Goal: Information Seeking & Learning: Learn about a topic

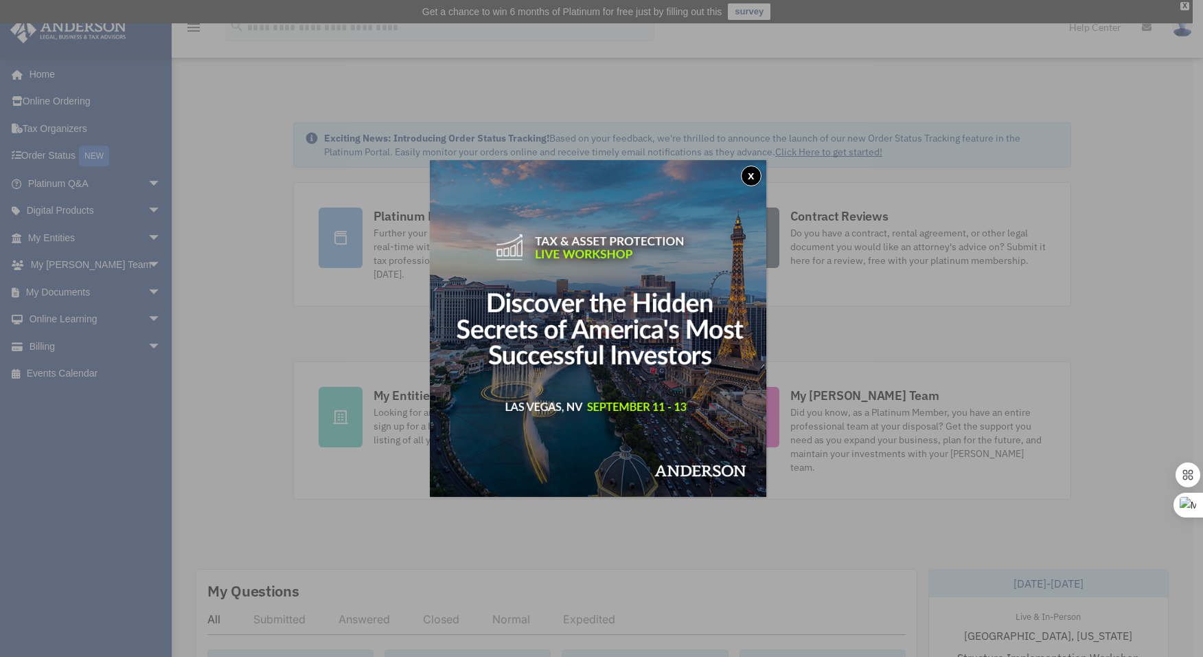
click at [754, 175] on button "x" at bounding box center [751, 176] width 21 height 21
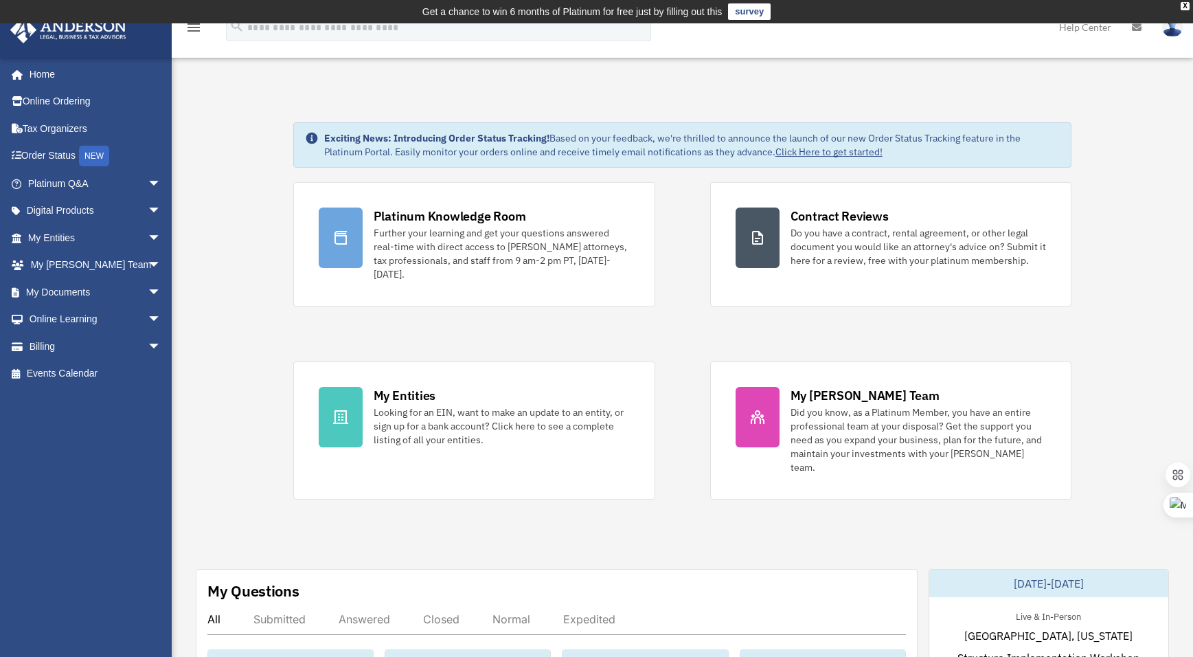
drag, startPoint x: 26, startPoint y: 463, endPoint x: 71, endPoint y: 438, distance: 52.0
click at [27, 463] on div "coreyrei69@gmail.com Sign Out coreyrei69@gmail.com Home Online Ordering Tax Org…" at bounding box center [91, 334] width 182 height 554
click at [148, 244] on span "arrow_drop_down" at bounding box center [161, 238] width 27 height 28
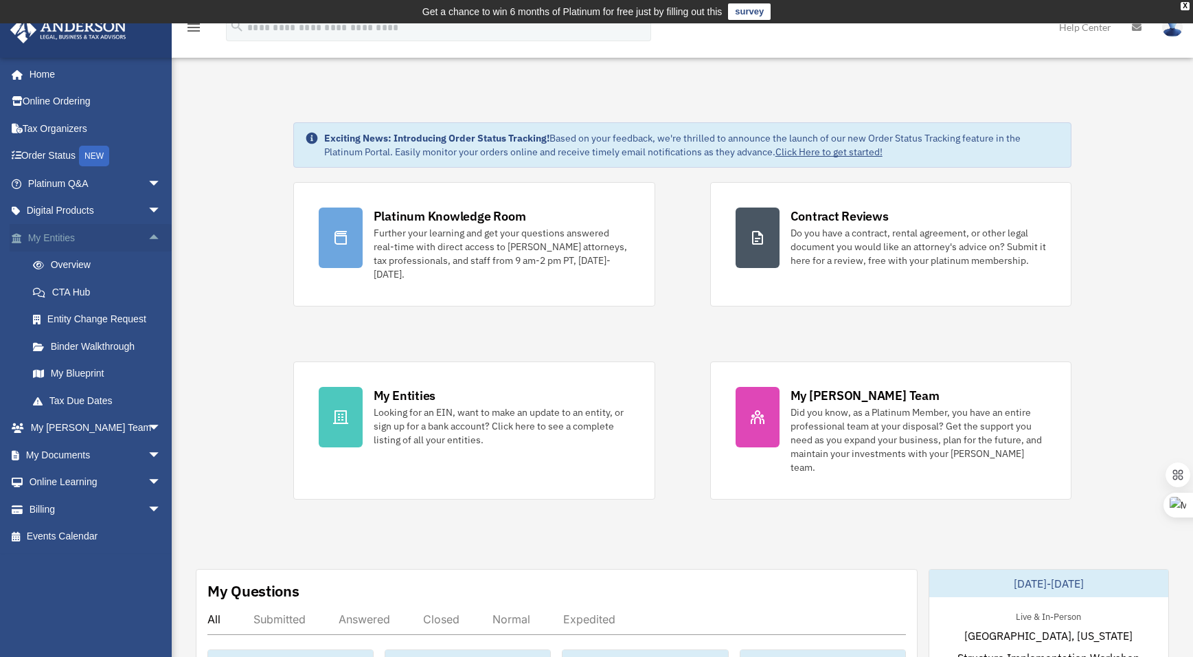
click at [148, 240] on span "arrow_drop_up" at bounding box center [161, 238] width 27 height 28
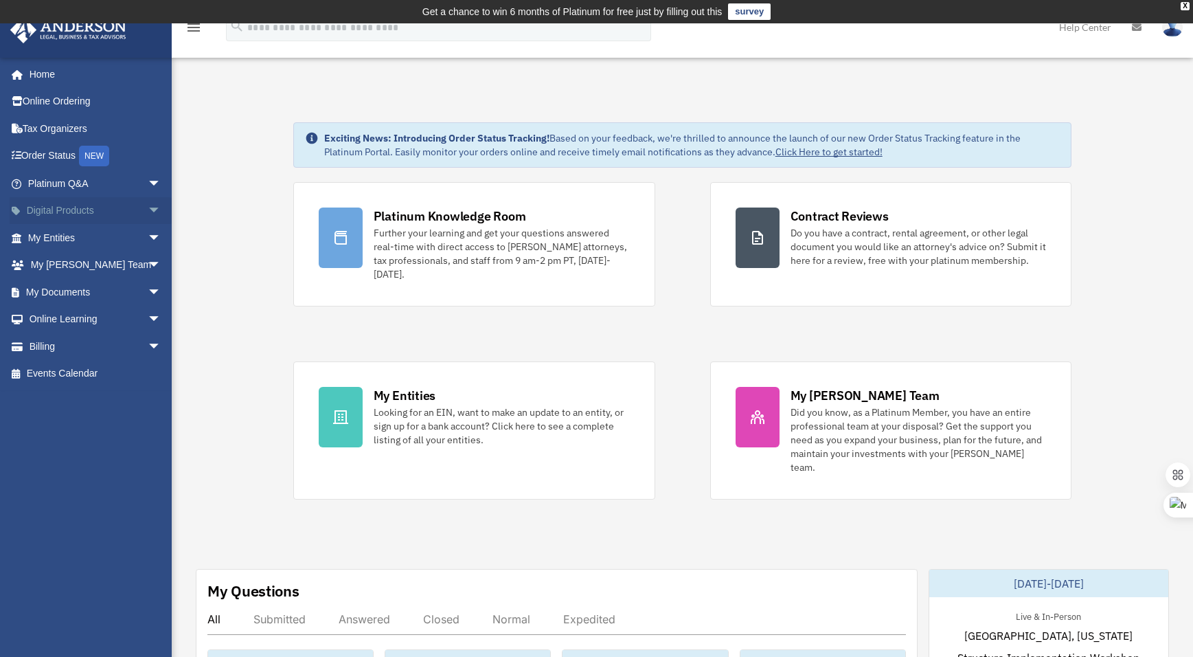
click at [148, 212] on span "arrow_drop_down" at bounding box center [161, 211] width 27 height 28
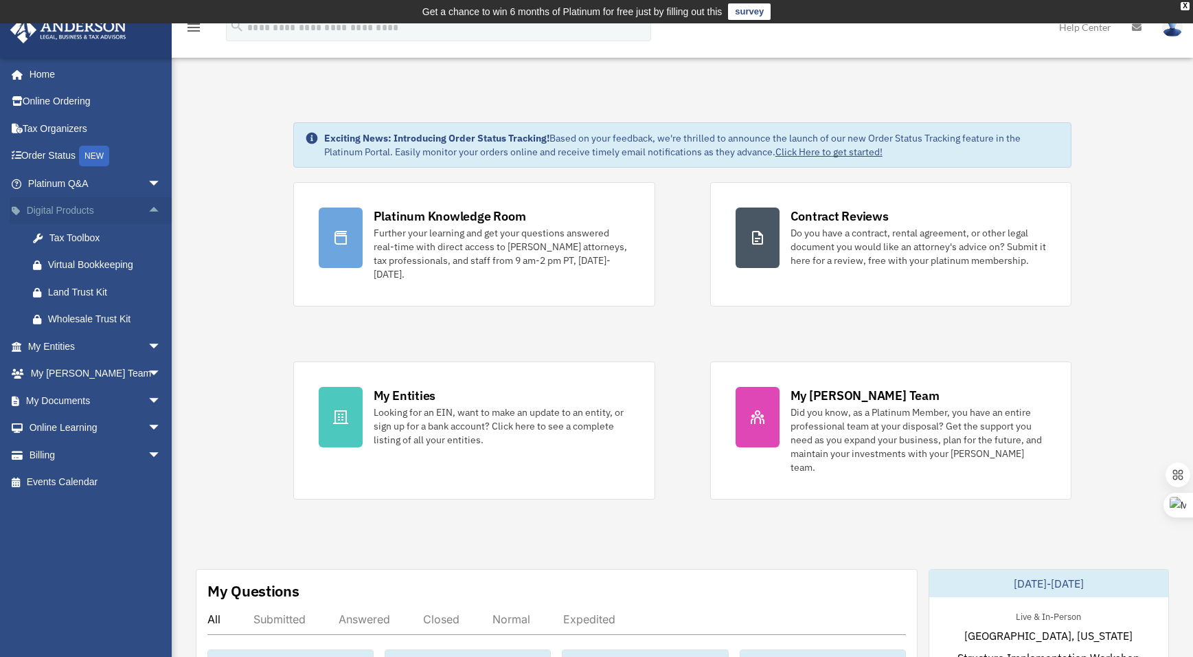
click at [148, 210] on span "arrow_drop_up" at bounding box center [161, 211] width 27 height 28
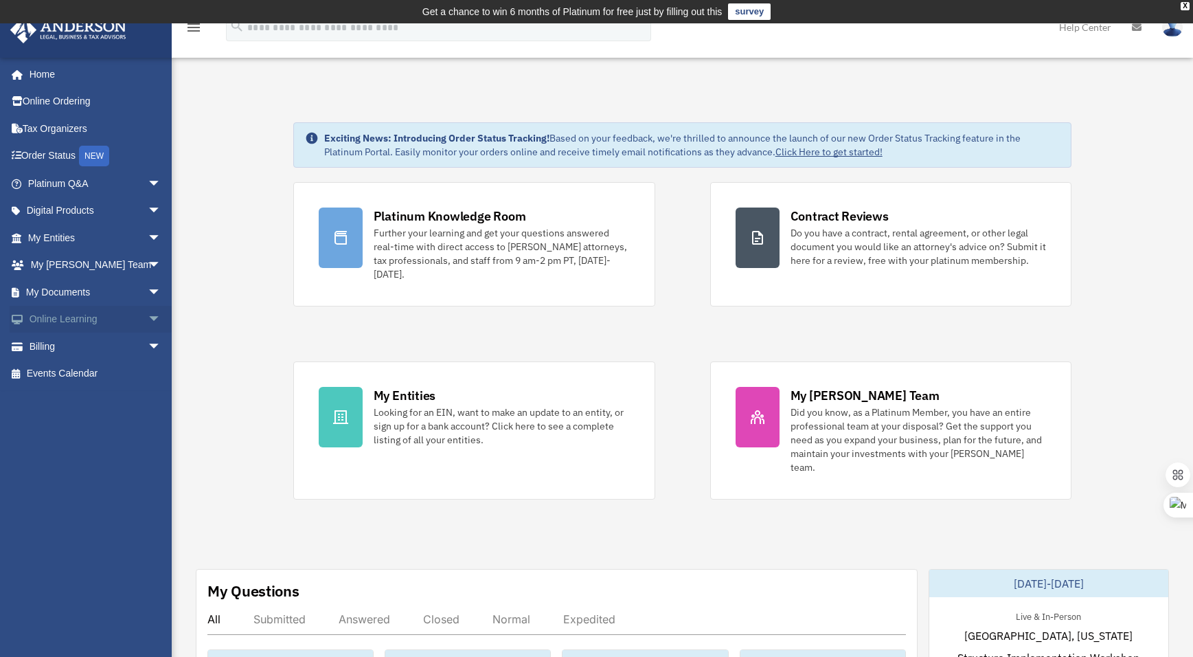
click at [148, 320] on span "arrow_drop_down" at bounding box center [161, 320] width 27 height 28
click at [148, 317] on span "arrow_drop_up" at bounding box center [161, 320] width 27 height 28
click at [93, 441] on div "[EMAIL_ADDRESS][DOMAIN_NAME] Sign Out [EMAIL_ADDRESS][DOMAIN_NAME] Home Online …" at bounding box center [91, 334] width 182 height 554
click at [82, 455] on div "[EMAIL_ADDRESS][DOMAIN_NAME] Sign Out [EMAIL_ADDRESS][DOMAIN_NAME] Home Online …" at bounding box center [91, 334] width 182 height 554
click at [148, 319] on span "arrow_drop_down" at bounding box center [161, 320] width 27 height 28
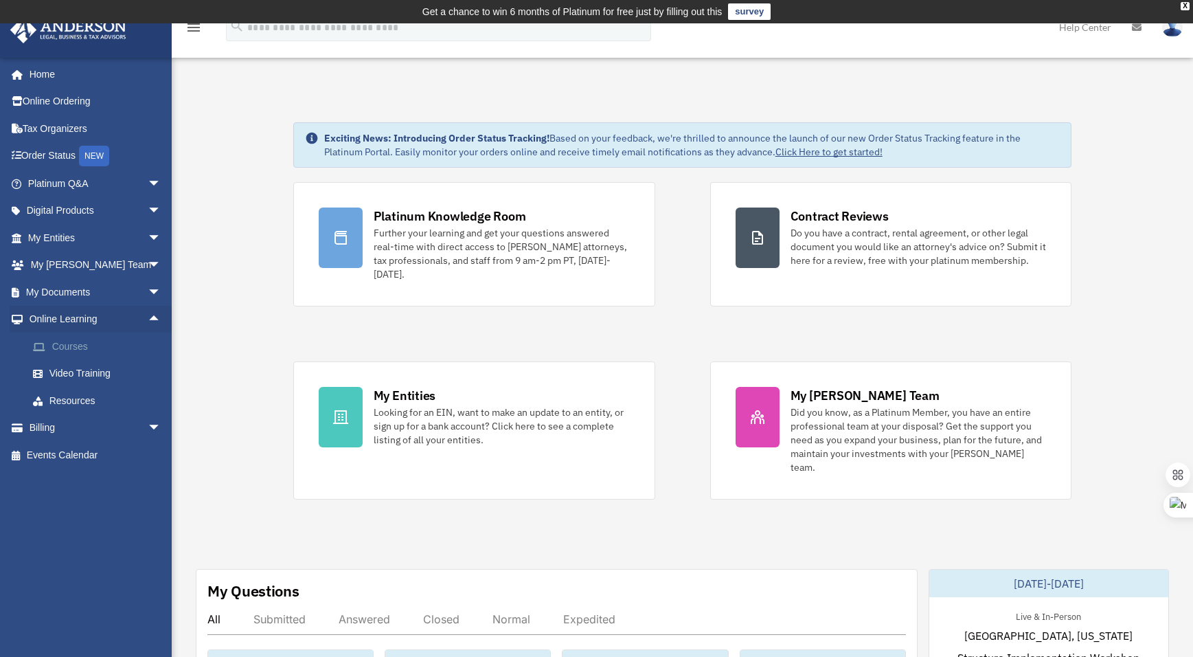
click at [89, 350] on link "Courses" at bounding box center [100, 345] width 163 height 27
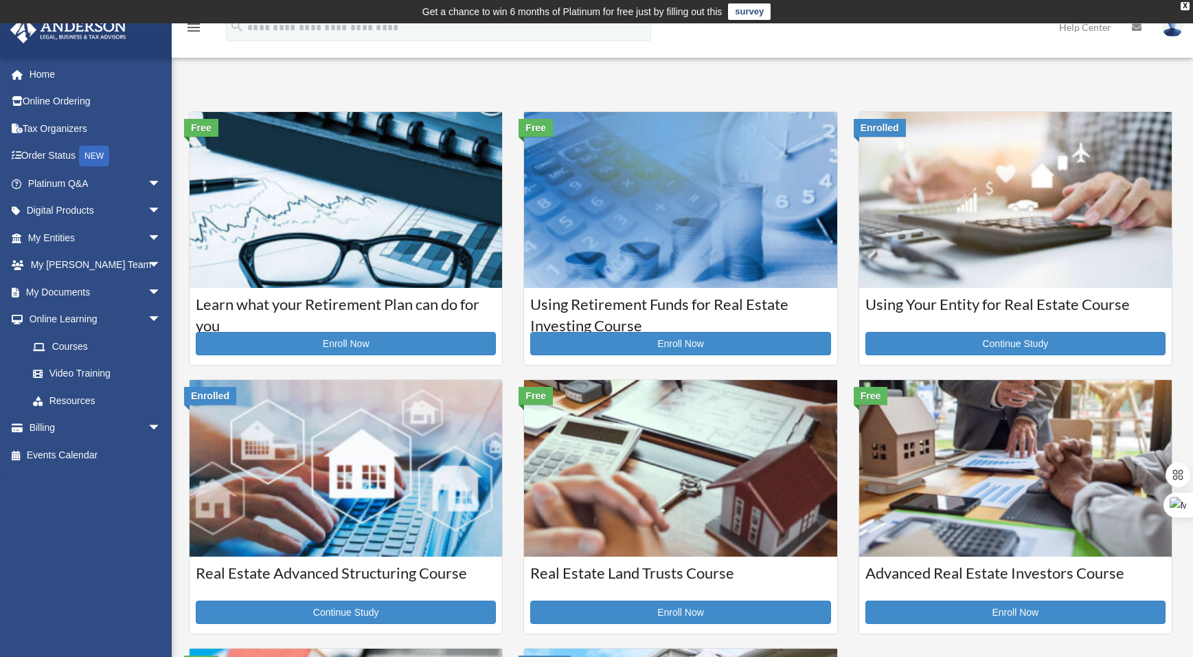
click at [102, 521] on div "coreyrei69@gmail.com Sign Out coreyrei69@gmail.com Home Online Ordering Tax Org…" at bounding box center [91, 334] width 182 height 554
click at [63, 513] on div "coreyrei69@gmail.com Sign Out coreyrei69@gmail.com Home Online Ordering Tax Org…" at bounding box center [91, 334] width 182 height 554
click at [148, 428] on span "arrow_drop_down" at bounding box center [161, 428] width 27 height 28
click at [80, 580] on div "coreyrei69@gmail.com Sign Out coreyrei69@gmail.com Home Online Ordering Tax Org…" at bounding box center [91, 334] width 182 height 554
click at [113, 586] on div "coreyrei69@gmail.com Sign Out coreyrei69@gmail.com Home Online Ordering Tax Org…" at bounding box center [91, 334] width 182 height 554
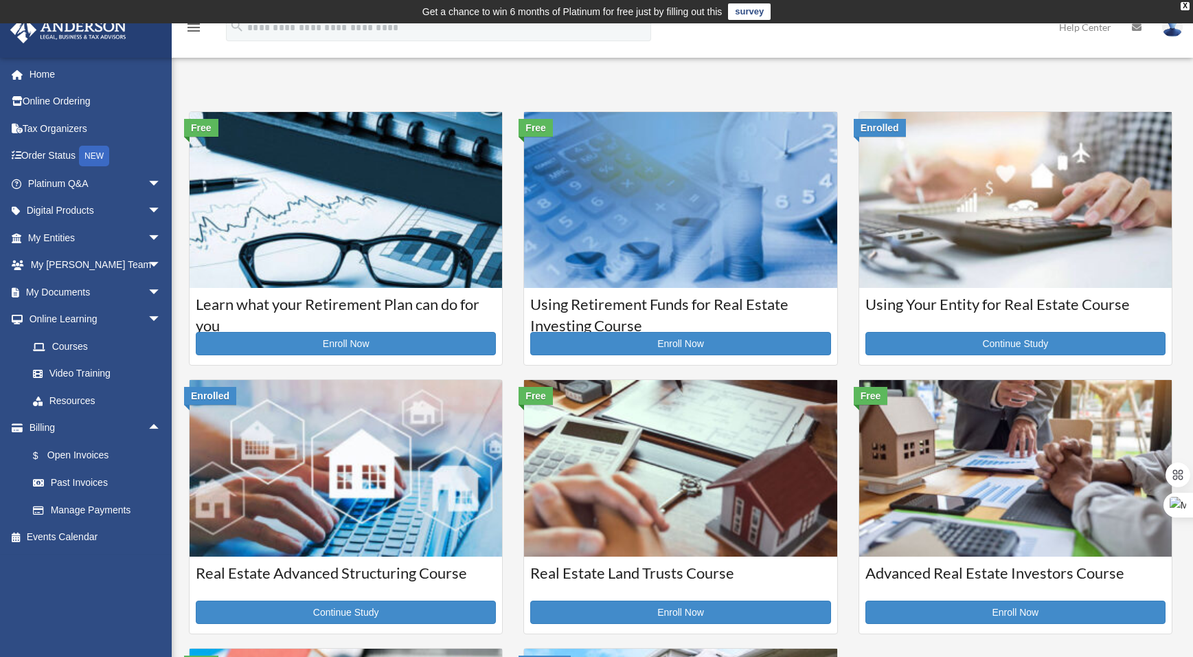
click at [71, 601] on div "[EMAIL_ADDRESS][DOMAIN_NAME] Sign Out [EMAIL_ADDRESS][DOMAIN_NAME] Home Online …" at bounding box center [91, 334] width 182 height 554
click at [82, 578] on div "[EMAIL_ADDRESS][DOMAIN_NAME] Sign Out [EMAIL_ADDRESS][DOMAIN_NAME] Home Online …" at bounding box center [91, 334] width 182 height 554
click at [92, 605] on div "[EMAIL_ADDRESS][DOMAIN_NAME] Sign Out [EMAIL_ADDRESS][DOMAIN_NAME] Home Online …" at bounding box center [91, 334] width 182 height 554
click at [115, 514] on link "Manage Payments" at bounding box center [100, 509] width 163 height 27
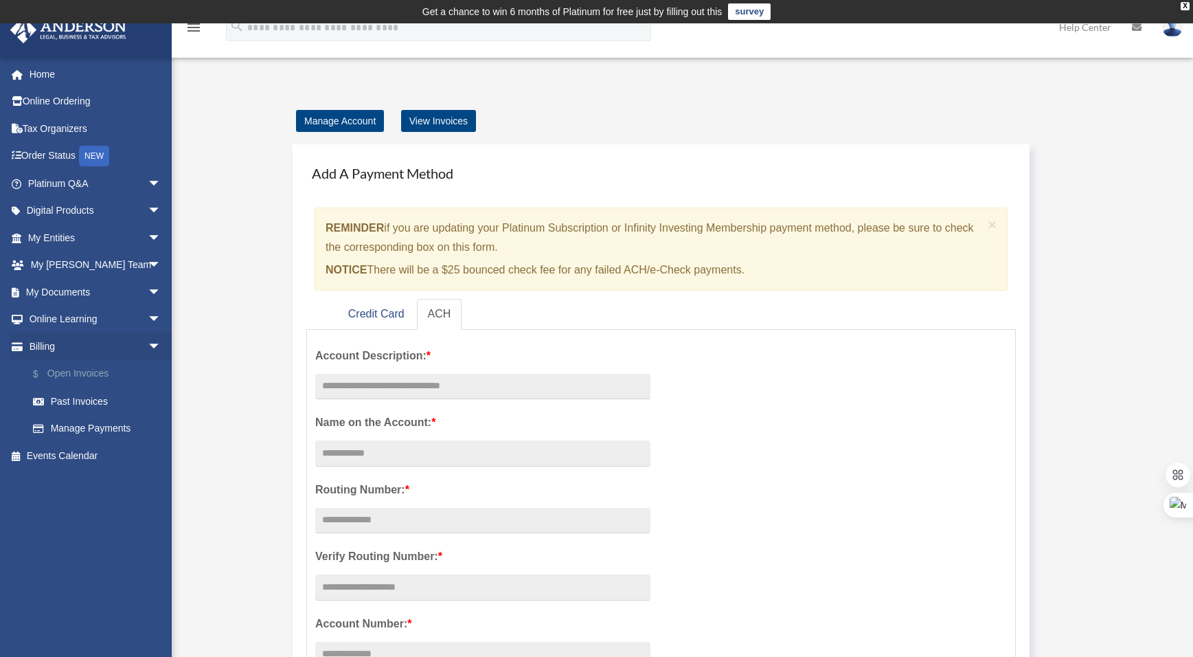
click at [83, 374] on link "$ Open Invoices" at bounding box center [100, 374] width 163 height 28
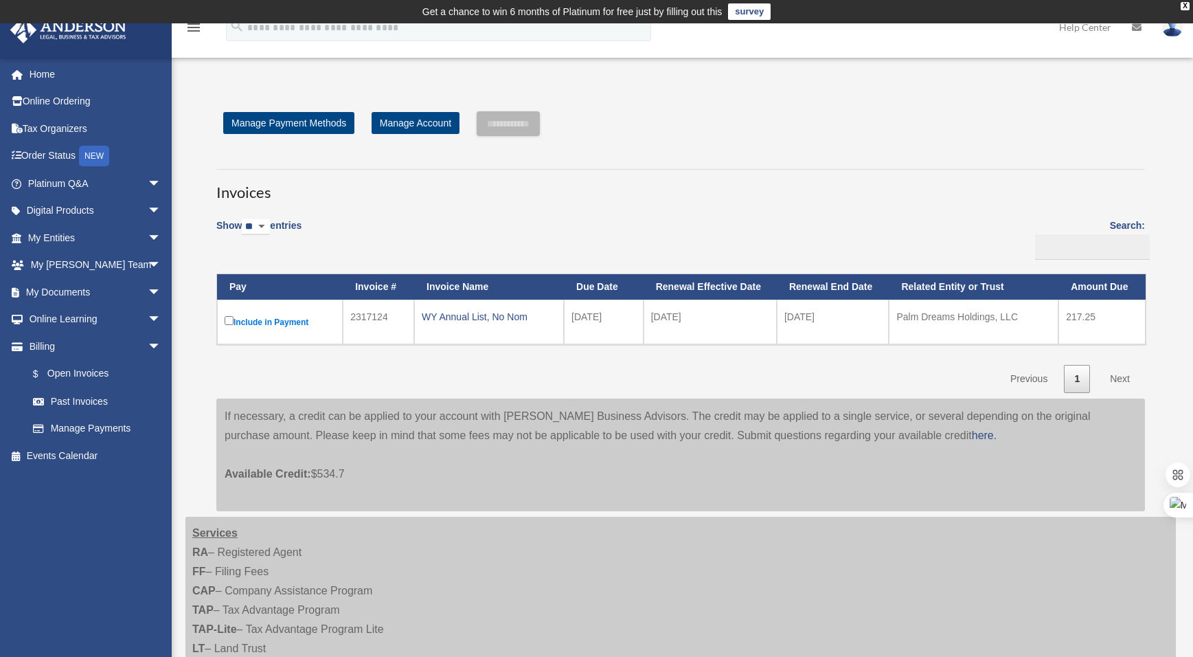
click at [449, 372] on div "Show ** ** ** *** entries Search: Pay Invoice # Invoice Name Due Date Renewal E…" at bounding box center [680, 301] width 929 height 183
click at [622, 378] on div "Show ** ** ** *** entries Search: Pay Invoice # Invoice Name Due Date Renewal E…" at bounding box center [680, 301] width 929 height 183
click at [108, 516] on div "coreyrei69@gmail.com Sign Out coreyrei69@gmail.com Home Online Ordering Tax Org…" at bounding box center [91, 334] width 182 height 554
click at [42, 484] on div "coreyrei69@gmail.com Sign Out coreyrei69@gmail.com Home Online Ordering Tax Org…" at bounding box center [91, 334] width 182 height 554
click at [467, 368] on div "Show ** ** ** *** entries Search: Pay Invoice # Invoice Name Due Date Renewal E…" at bounding box center [680, 301] width 929 height 183
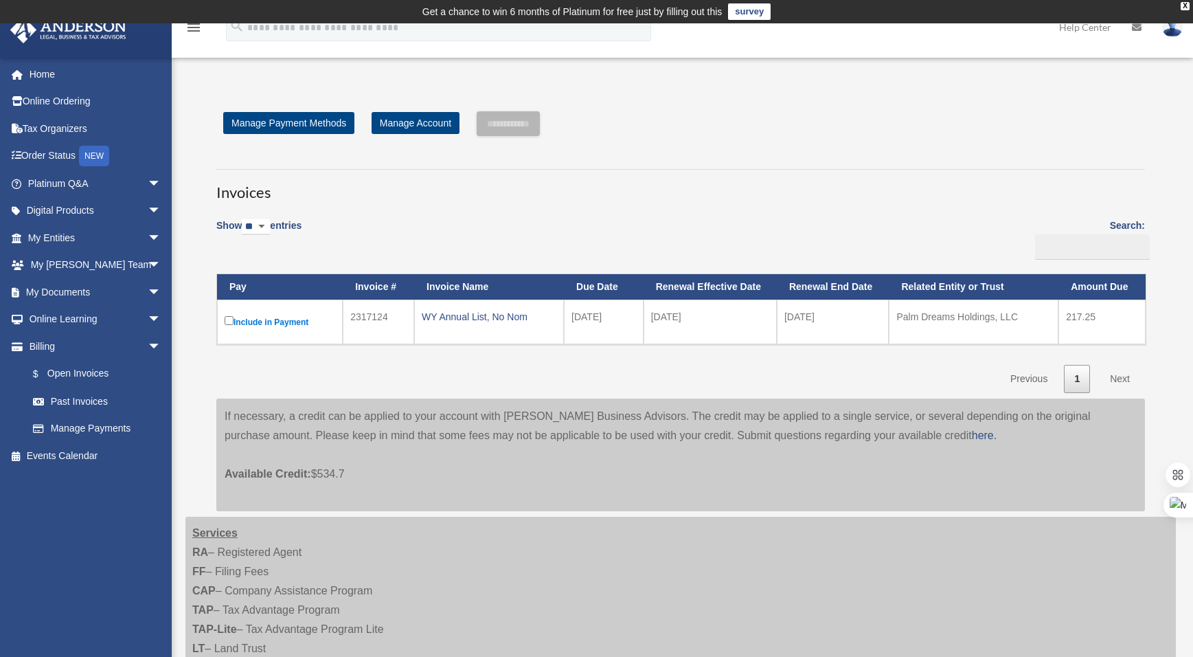
click at [703, 359] on div "Show ** ** ** *** entries Search: Pay Invoice # Invoice Name Due Date Renewal E…" at bounding box center [680, 301] width 929 height 183
click at [148, 210] on span "arrow_drop_down" at bounding box center [161, 211] width 27 height 28
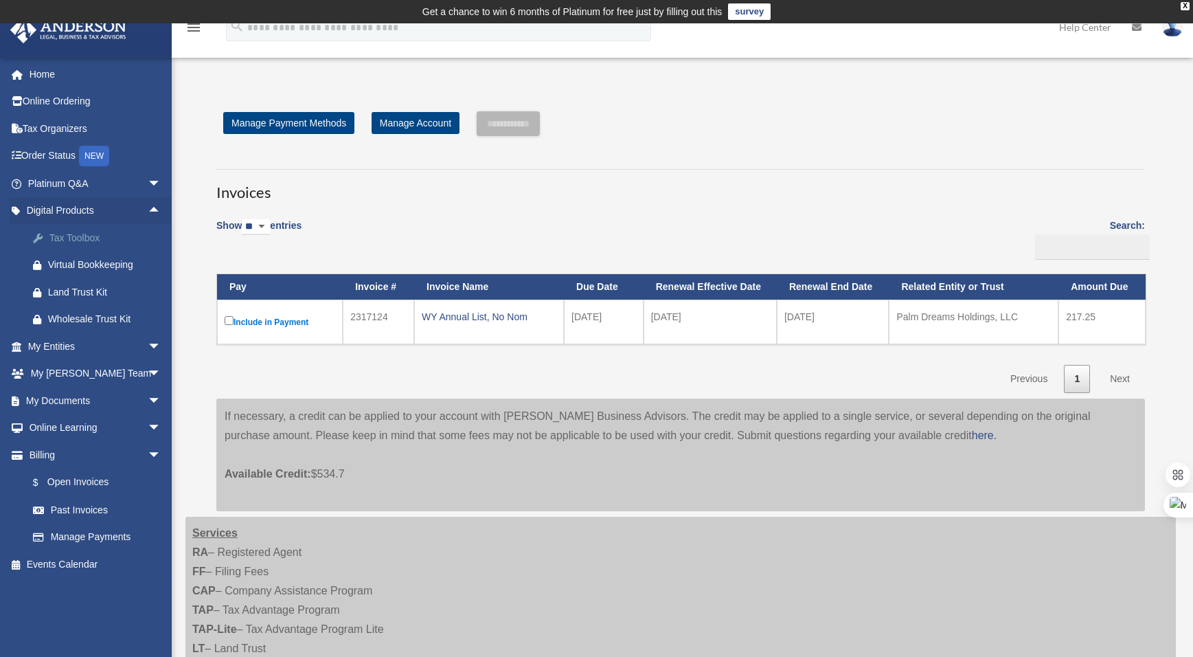
click at [91, 235] on div "Tax Toolbox" at bounding box center [106, 237] width 117 height 17
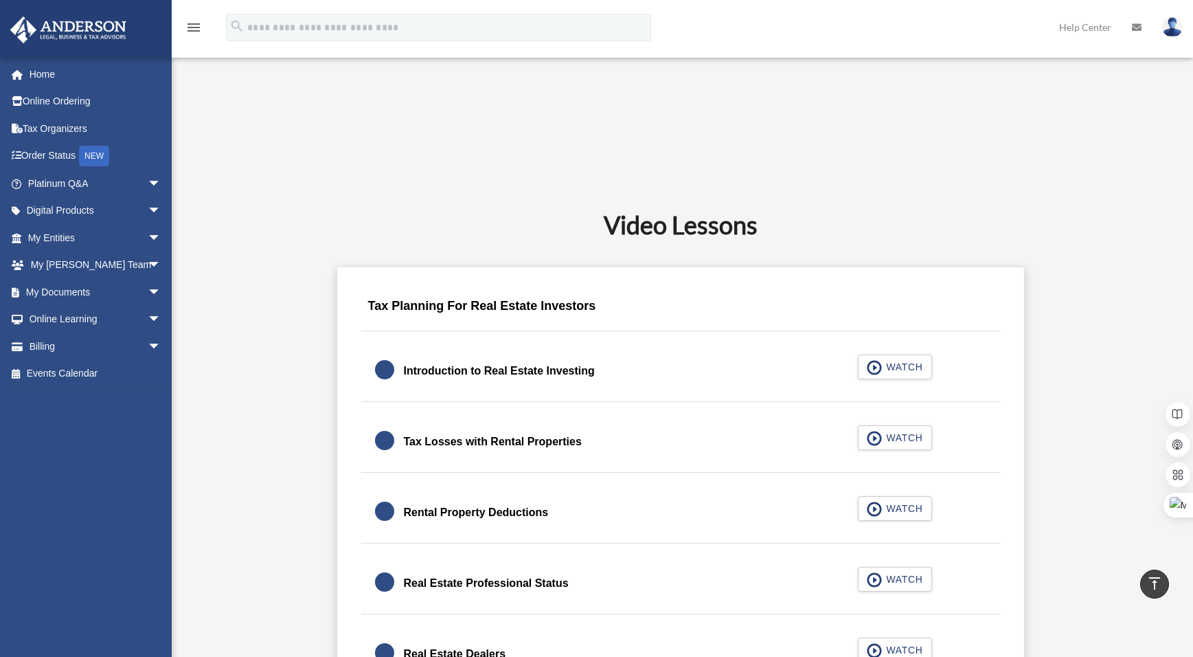
scroll to position [679, 0]
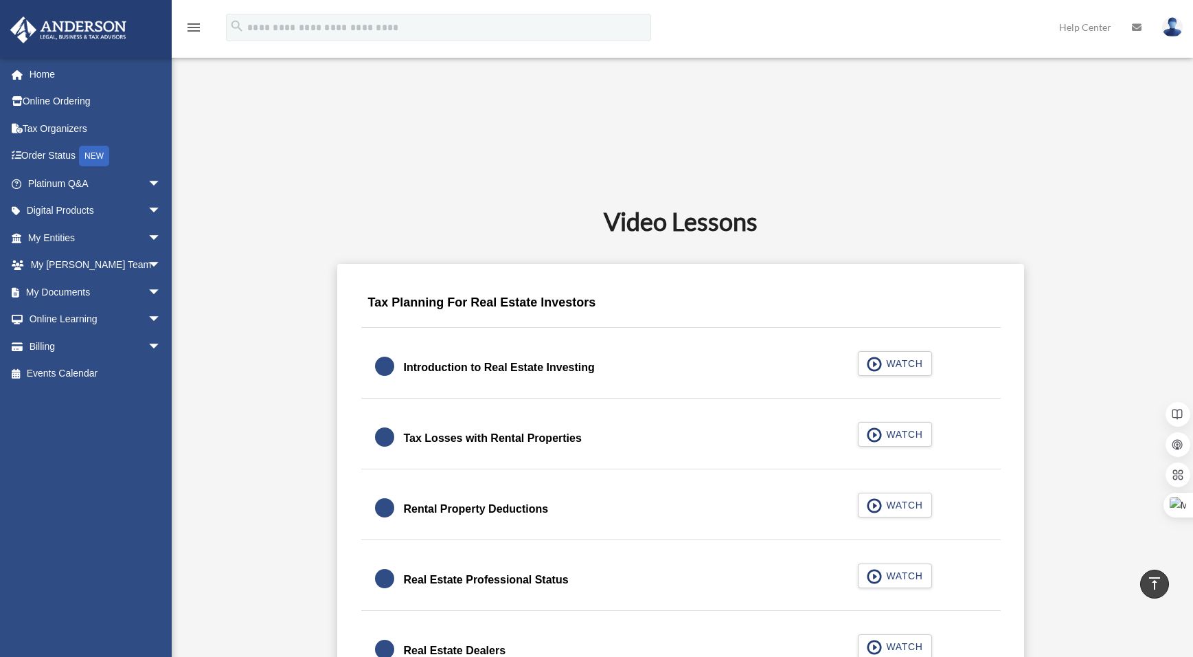
click at [511, 440] on div "Tax Losses with Rental Properties" at bounding box center [493, 438] width 178 height 19
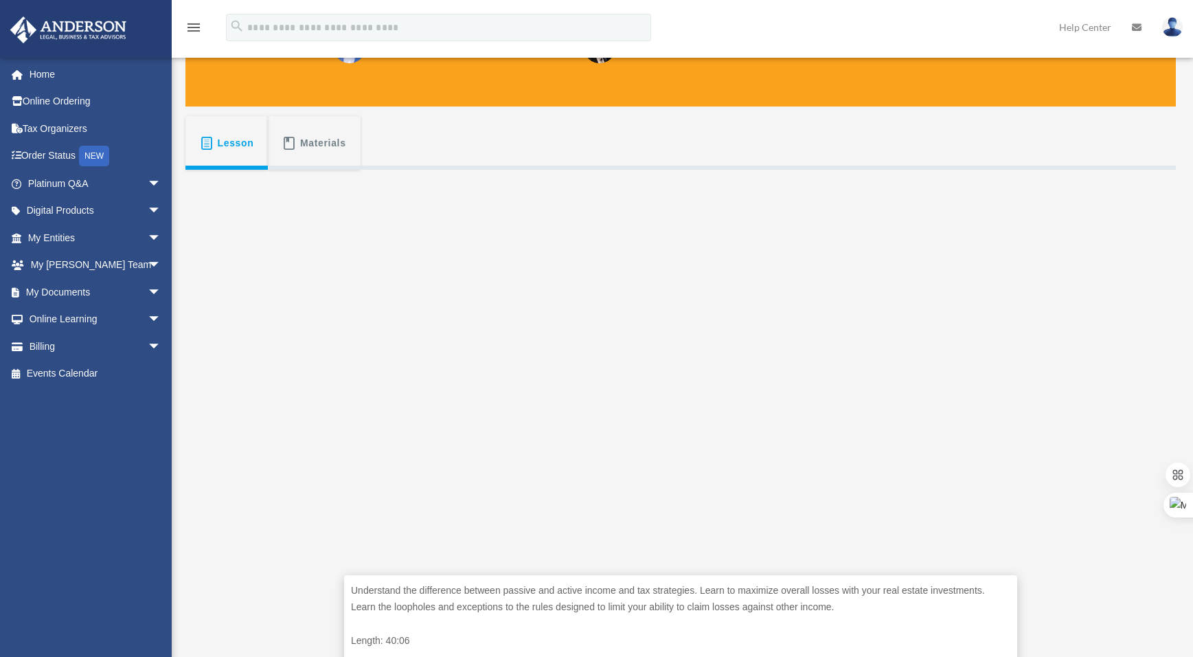
scroll to position [199, 0]
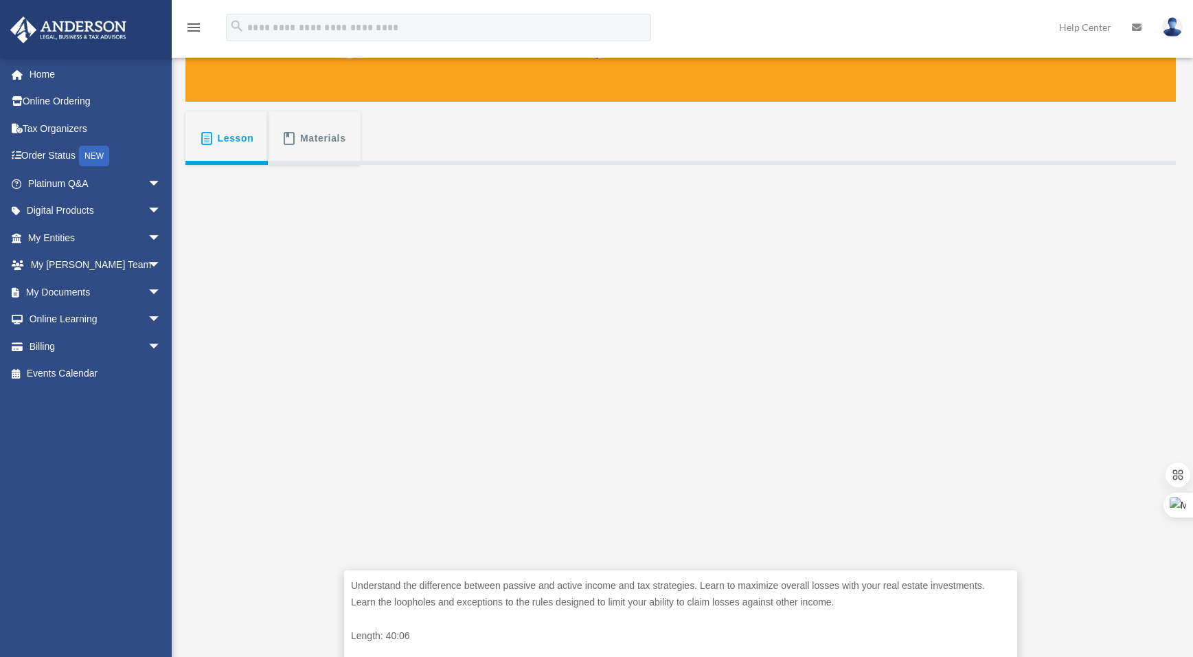
click at [728, 597] on p "Understand the difference between passive and active income and tax strategies.…" at bounding box center [680, 594] width 659 height 34
click at [241, 244] on div "Understand the difference between passive and active income and tax strategies.…" at bounding box center [680, 426] width 991 height 522
click at [1005, 142] on div "Lesson Materials" at bounding box center [680, 138] width 991 height 54
drag, startPoint x: 270, startPoint y: 229, endPoint x: 269, endPoint y: 215, distance: 13.8
click at [269, 229] on div "Understand the difference between passive and active income and tax strategies.…" at bounding box center [680, 426] width 991 height 522
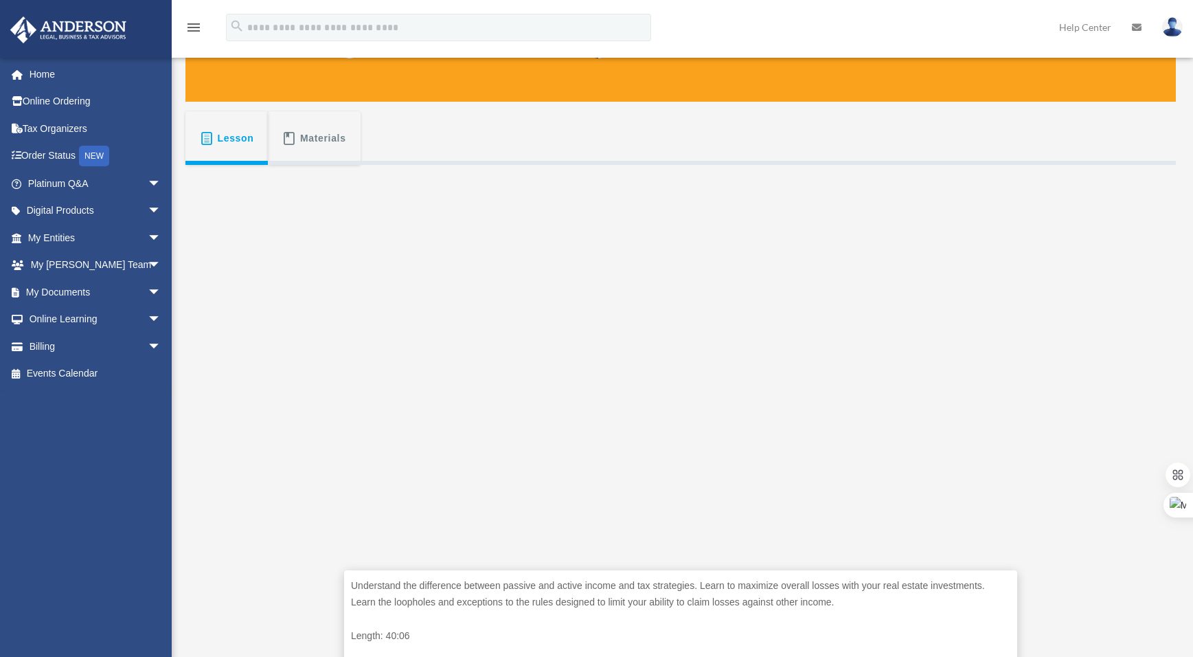
click at [78, 31] on img at bounding box center [68, 29] width 124 height 27
click at [57, 75] on link "Home" at bounding box center [96, 73] width 172 height 27
